Goal: Task Accomplishment & Management: Use online tool/utility

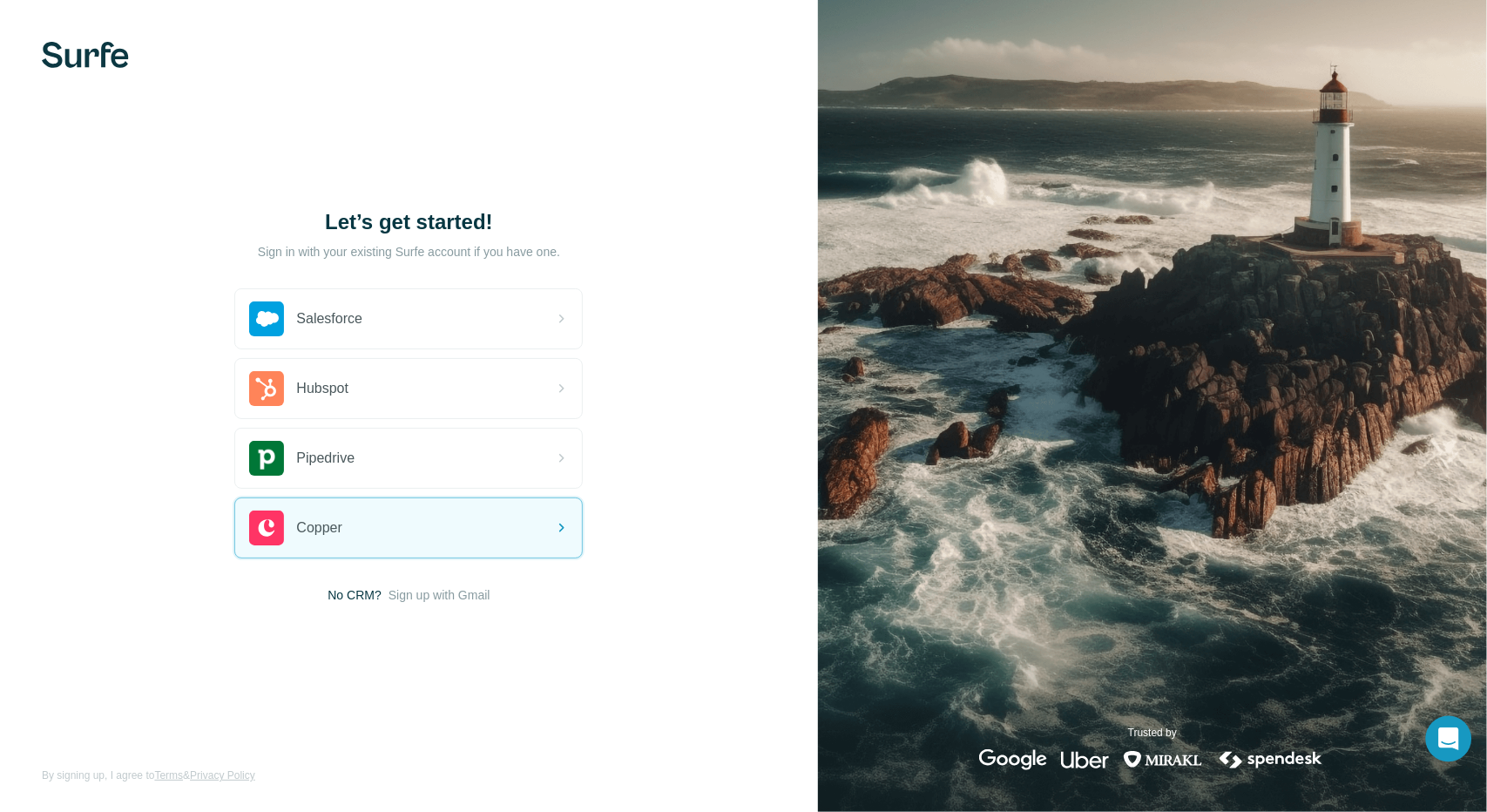
click at [1443, 727] on div "Open Intercom Messenger" at bounding box center [1449, 739] width 47 height 47
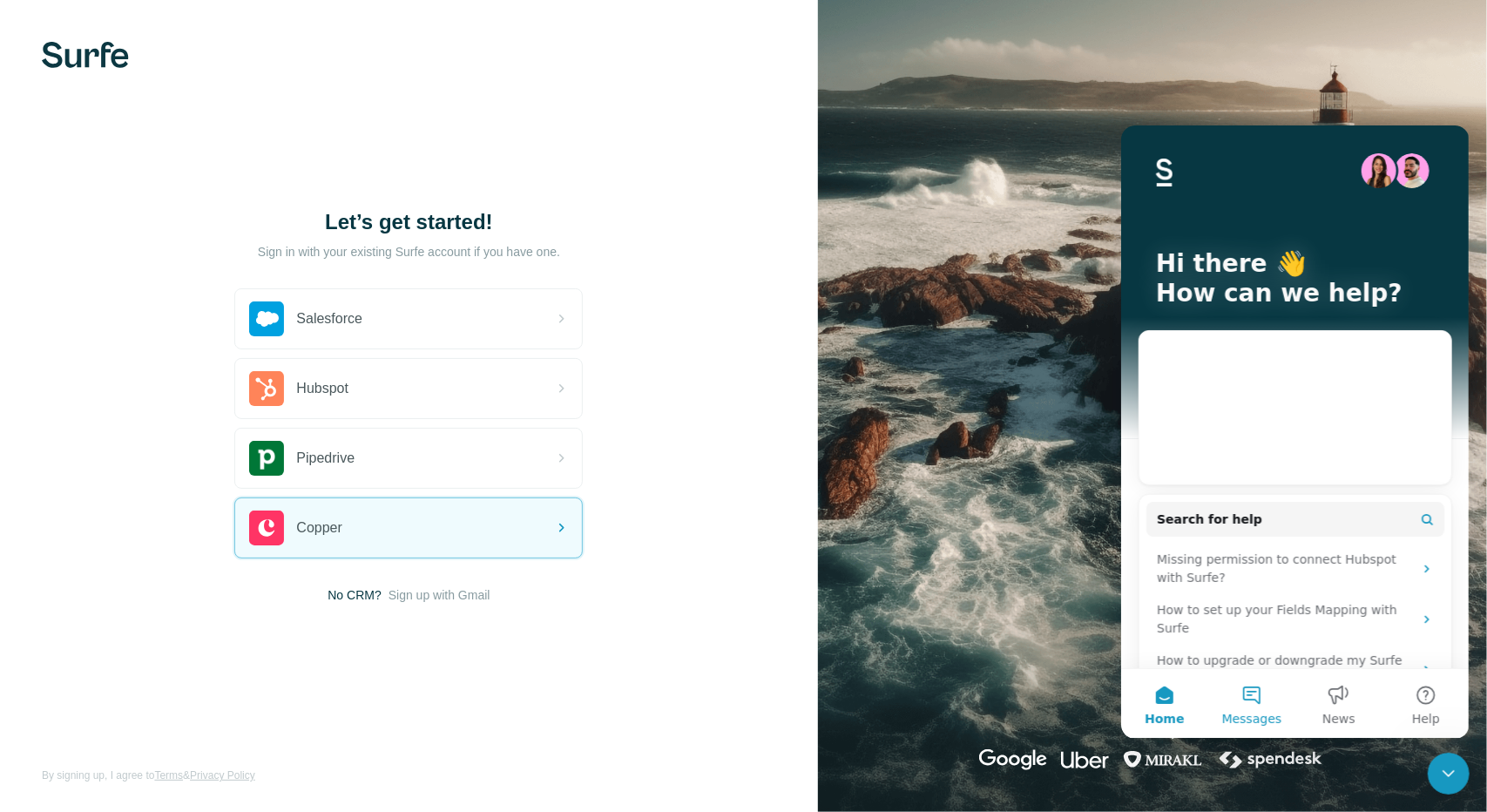
click at [1261, 715] on span "Messages" at bounding box center [1251, 718] width 60 height 12
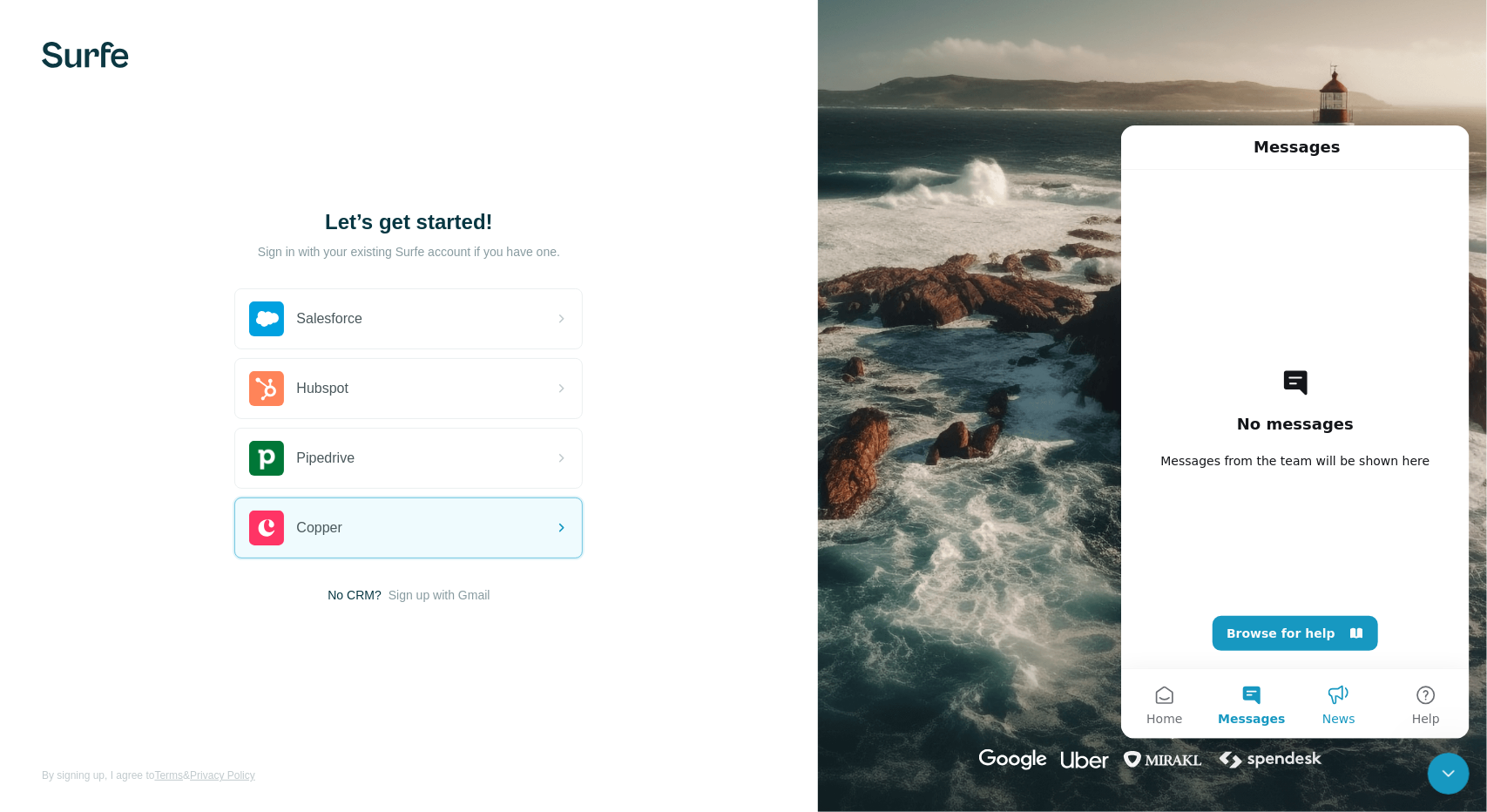
click at [1325, 699] on button "News" at bounding box center [1338, 702] width 87 height 69
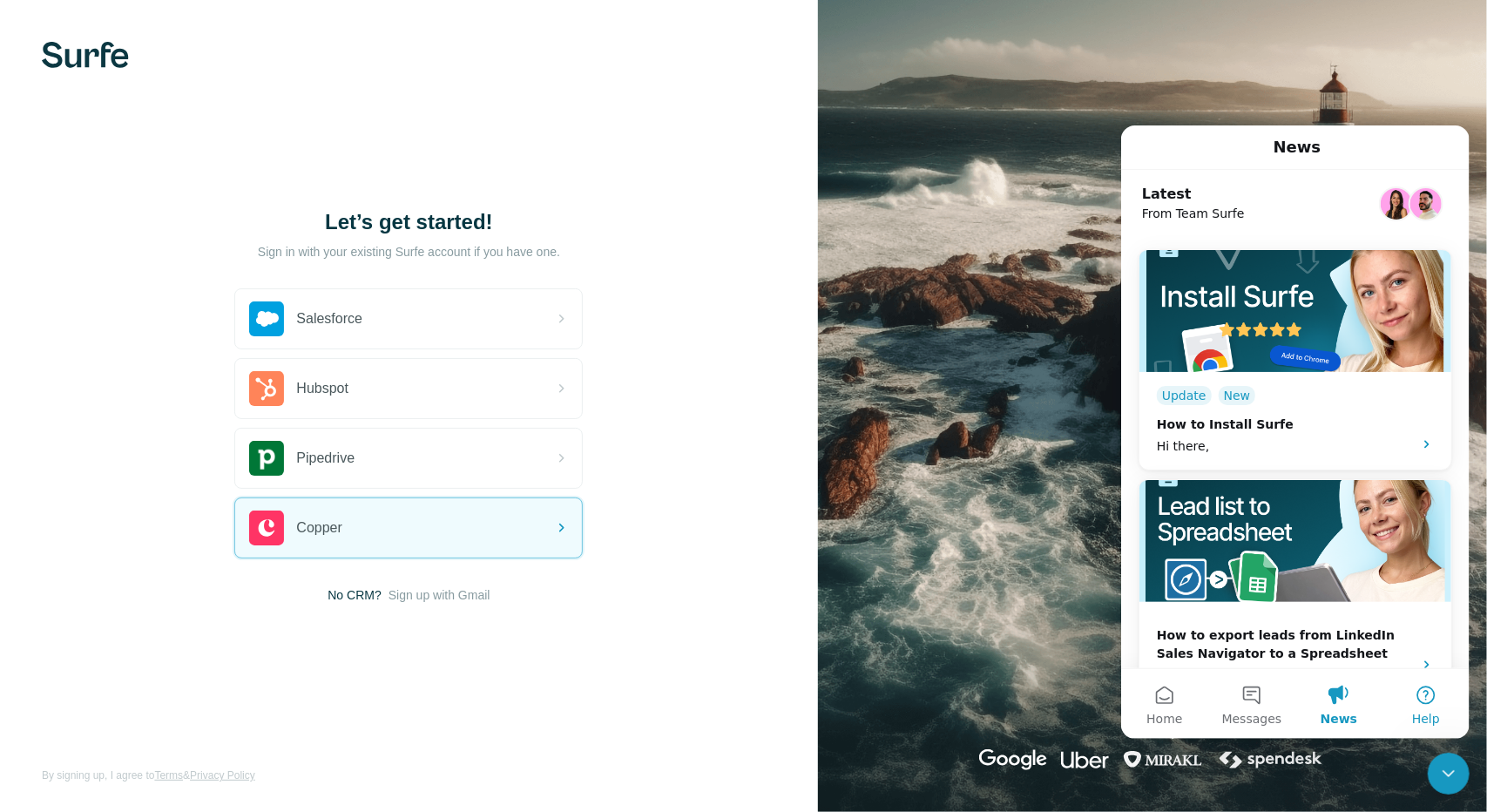
click at [1422, 701] on button "Help" at bounding box center [1425, 702] width 87 height 69
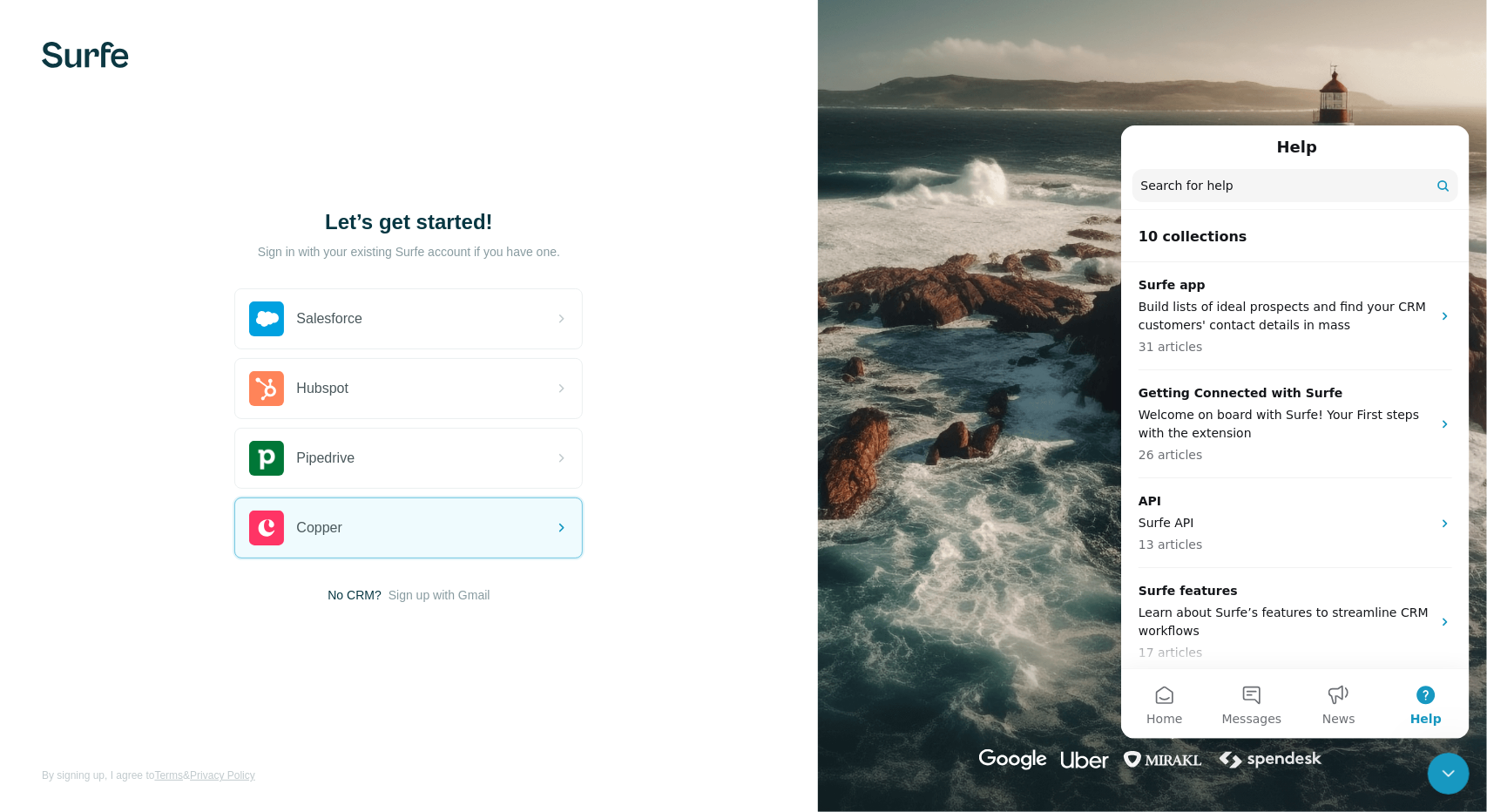
click at [1453, 786] on div "Close Intercom Messenger" at bounding box center [1448, 772] width 42 height 42
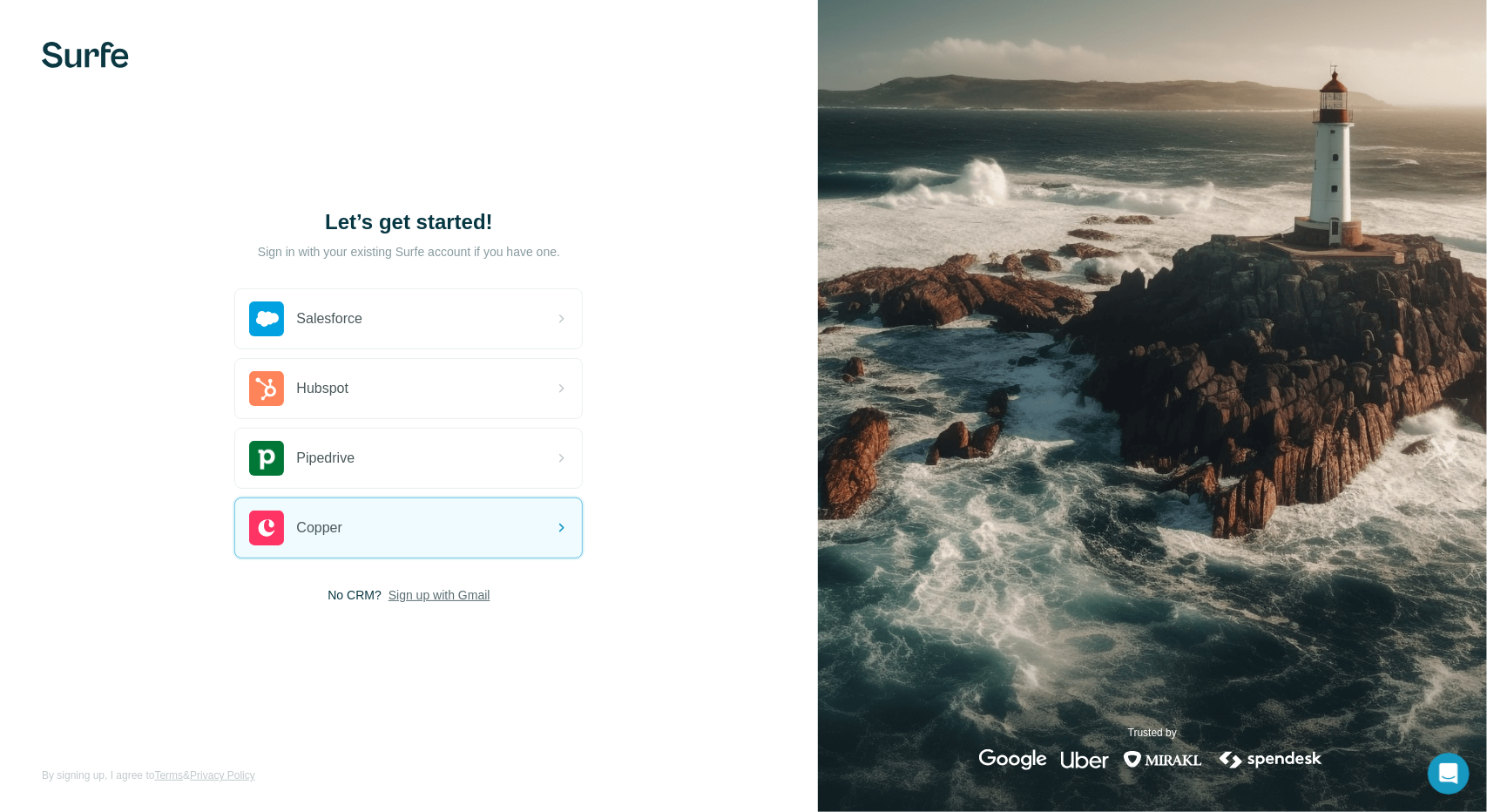
click at [442, 592] on span "Sign up with Gmail" at bounding box center [440, 595] width 102 height 18
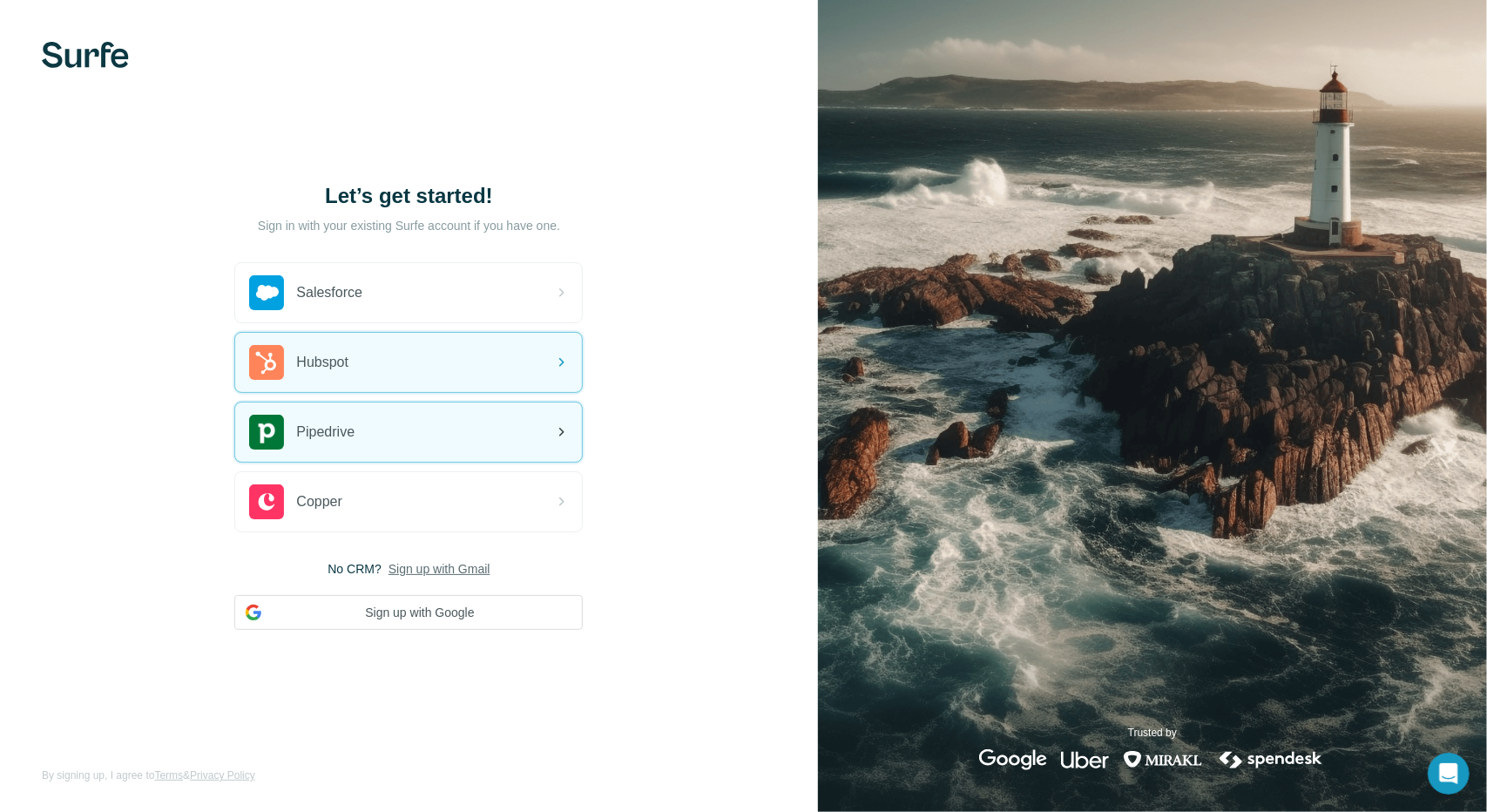
click at [380, 405] on div "Pipedrive" at bounding box center [408, 432] width 347 height 59
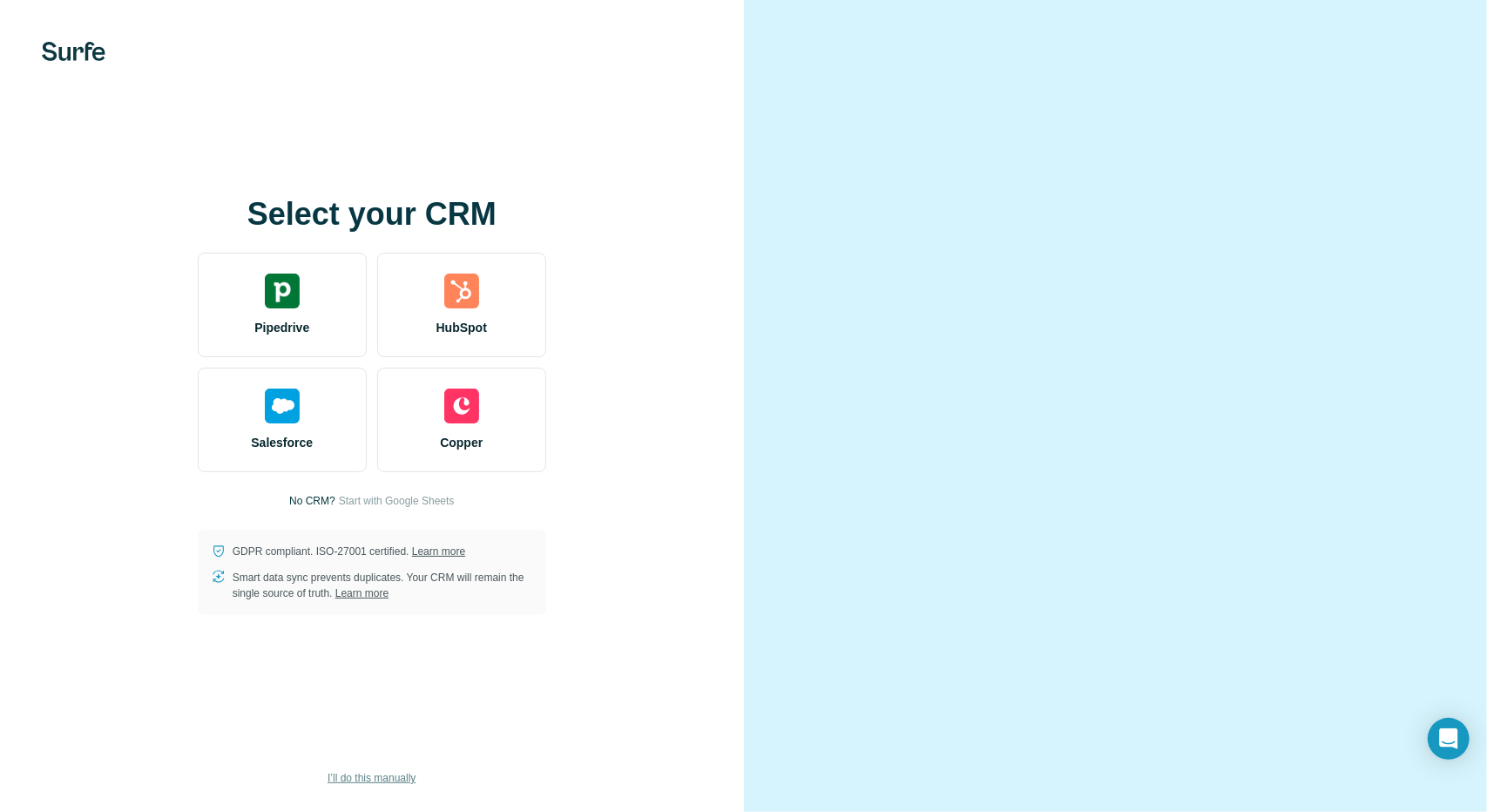
click at [361, 782] on span "I’ll do this manually" at bounding box center [371, 778] width 88 height 16
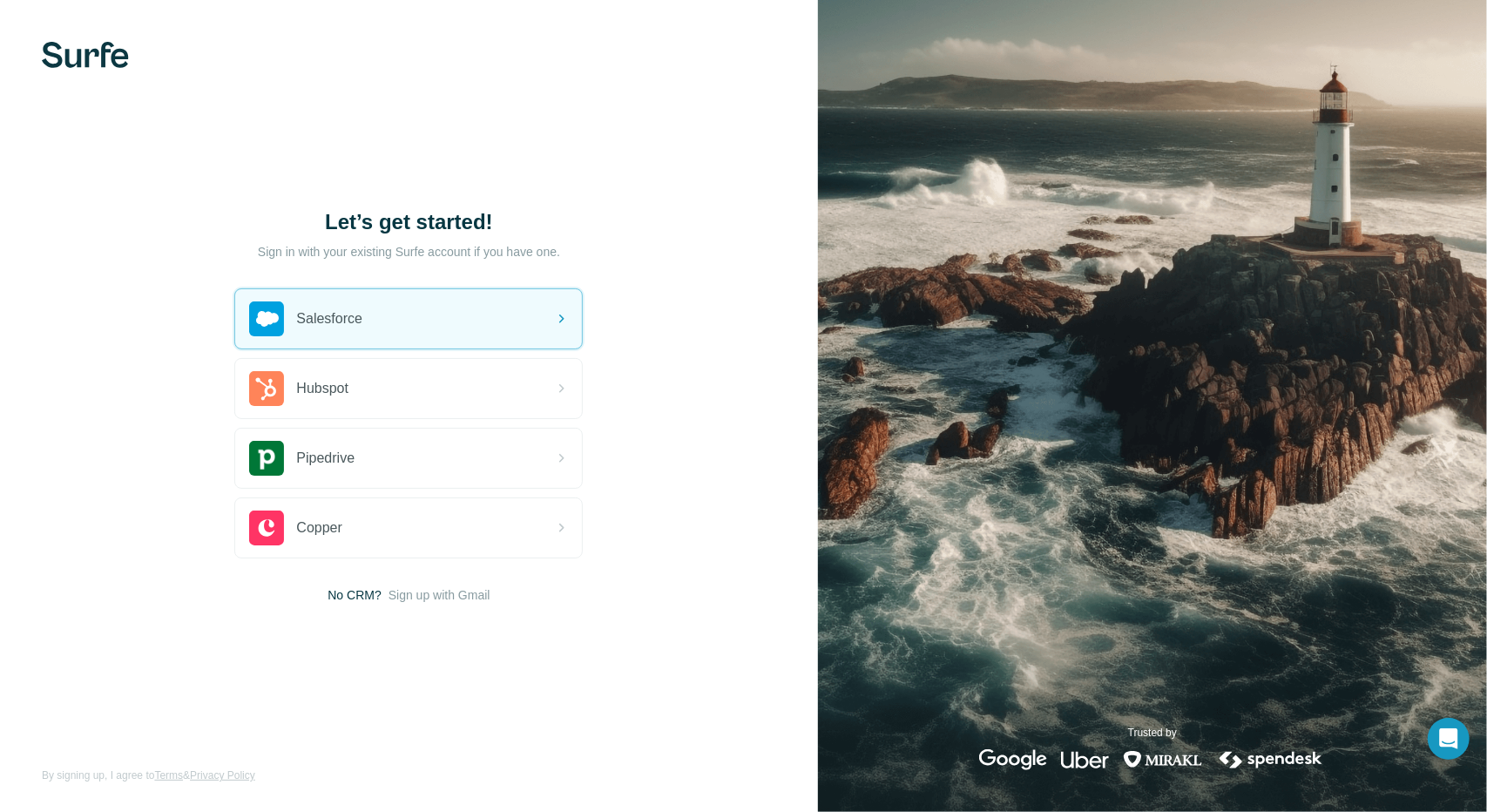
click at [75, 53] on img at bounding box center [85, 55] width 87 height 26
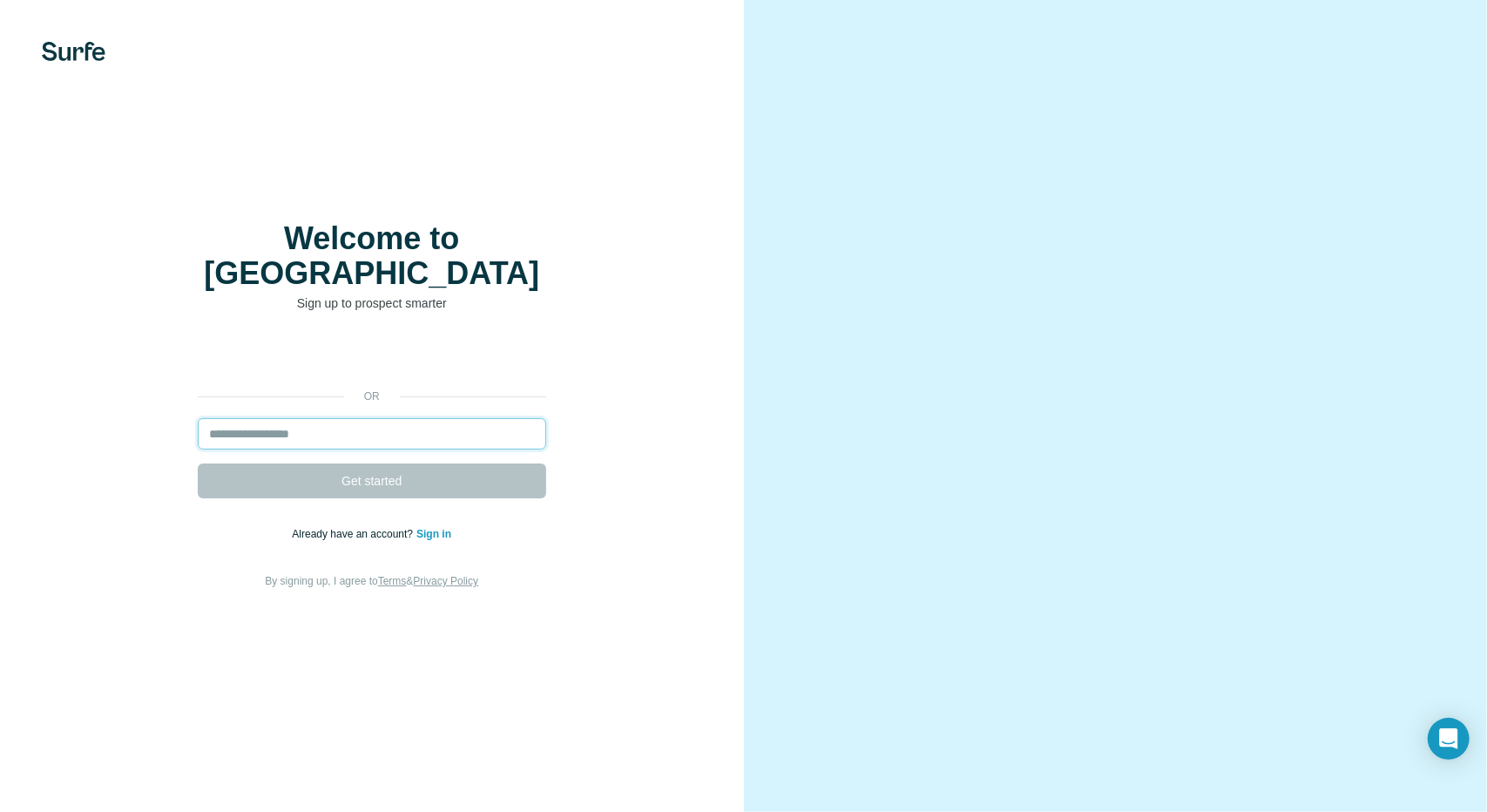
click at [448, 425] on input "email" at bounding box center [371, 434] width 348 height 32
click at [436, 528] on link "Sign in" at bounding box center [434, 534] width 35 height 12
